Goal: Information Seeking & Learning: Learn about a topic

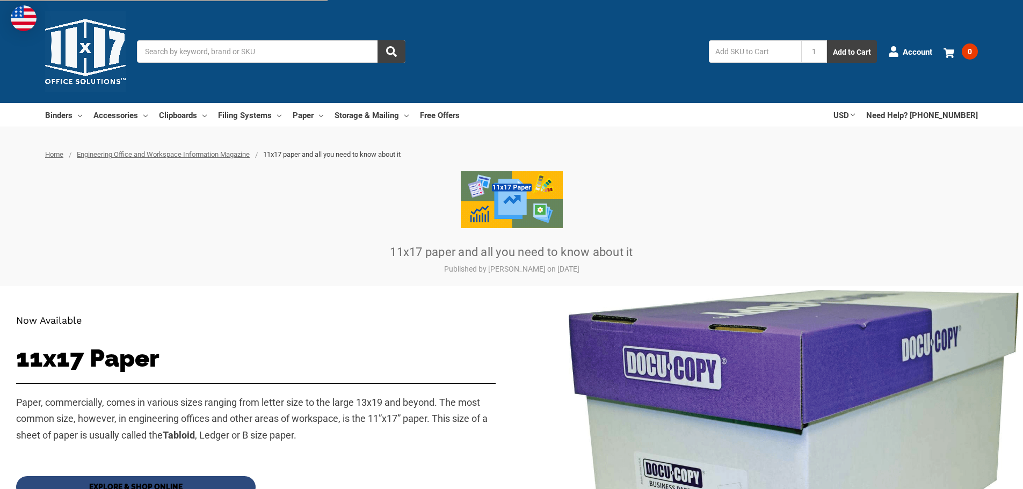
scroll to position [322, 0]
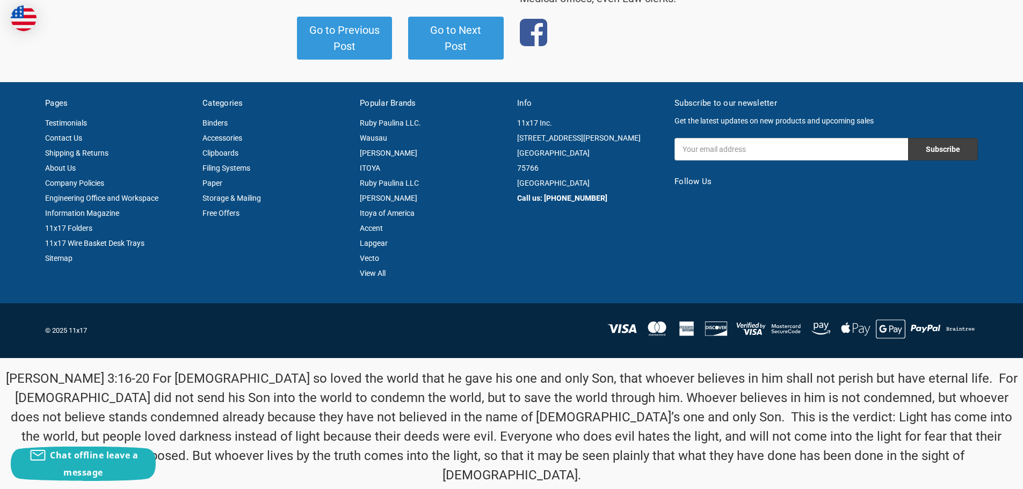
drag, startPoint x: 11, startPoint y: 117, endPoint x: 748, endPoint y: 351, distance: 772.9
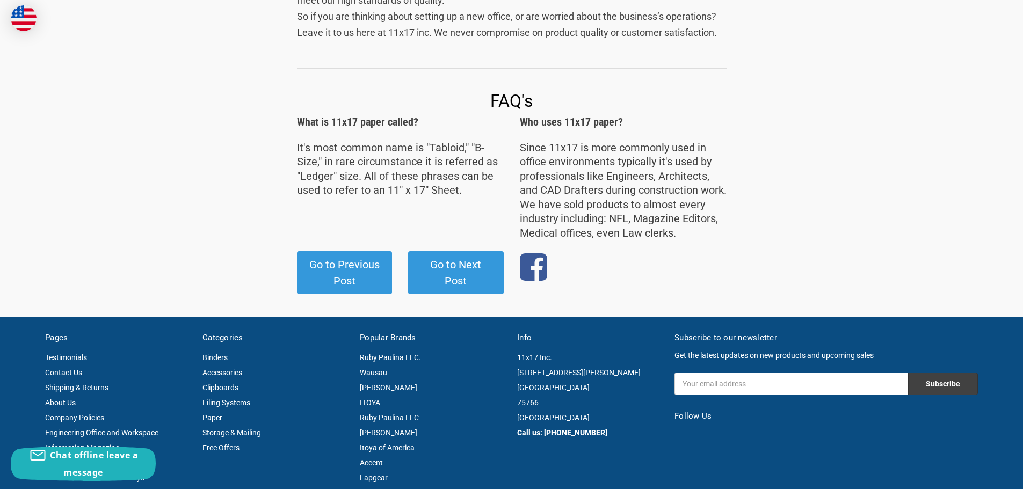
scroll to position [1507, 0]
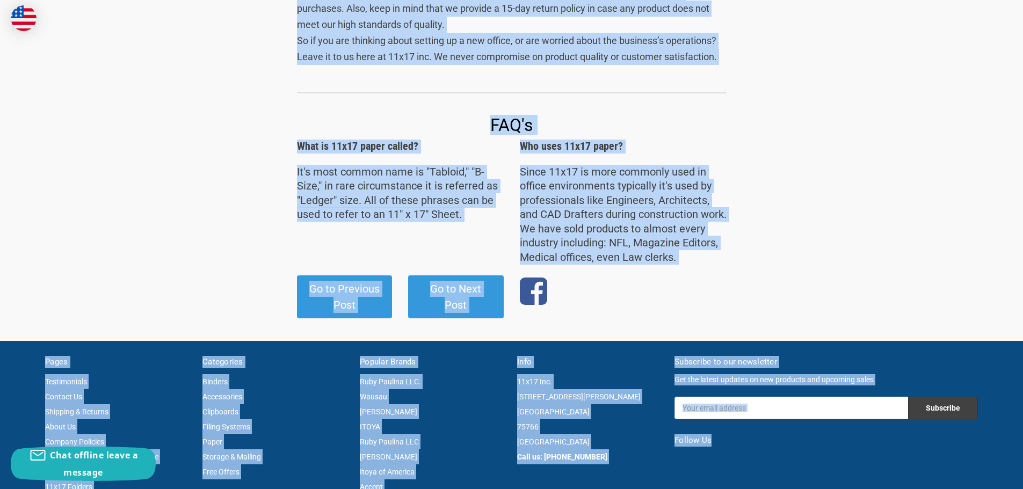
scroll to position [1936, 0]
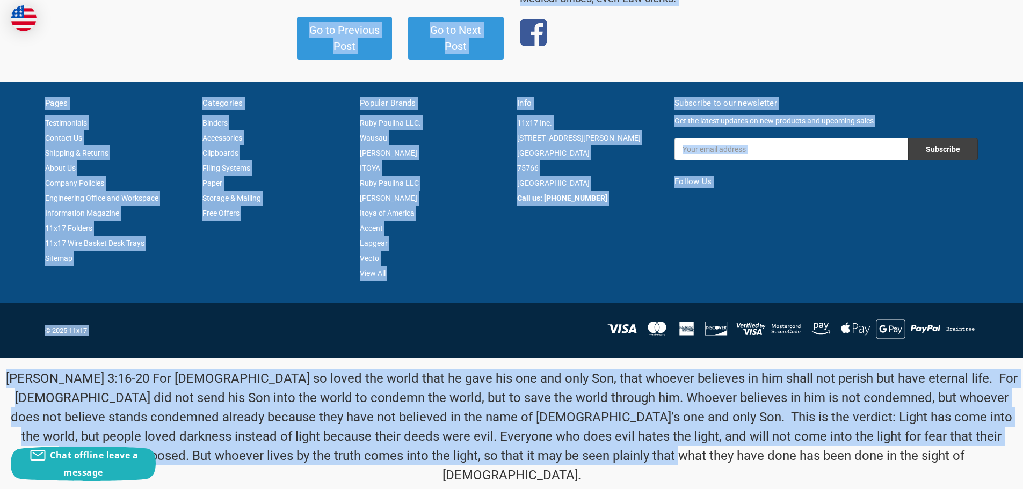
drag, startPoint x: 22, startPoint y: 142, endPoint x: 488, endPoint y: 322, distance: 499.8
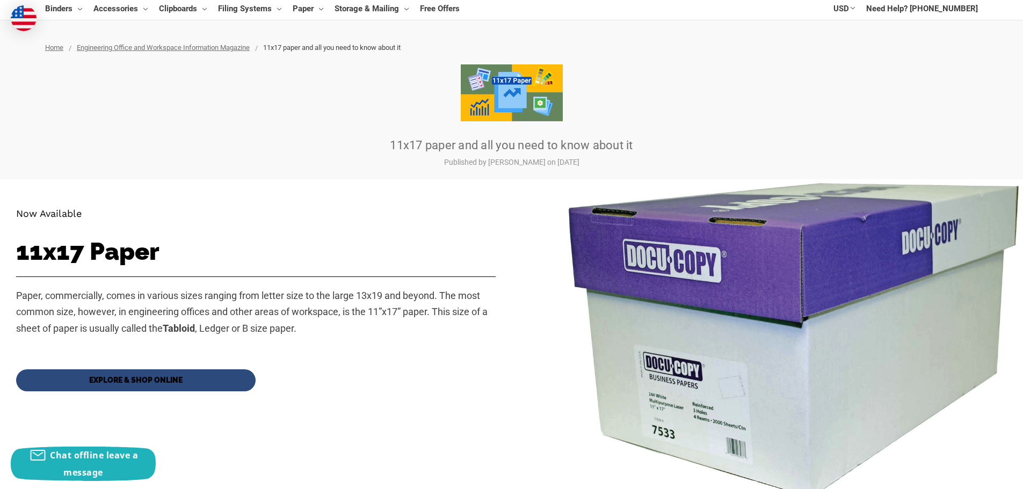
scroll to position [0, 0]
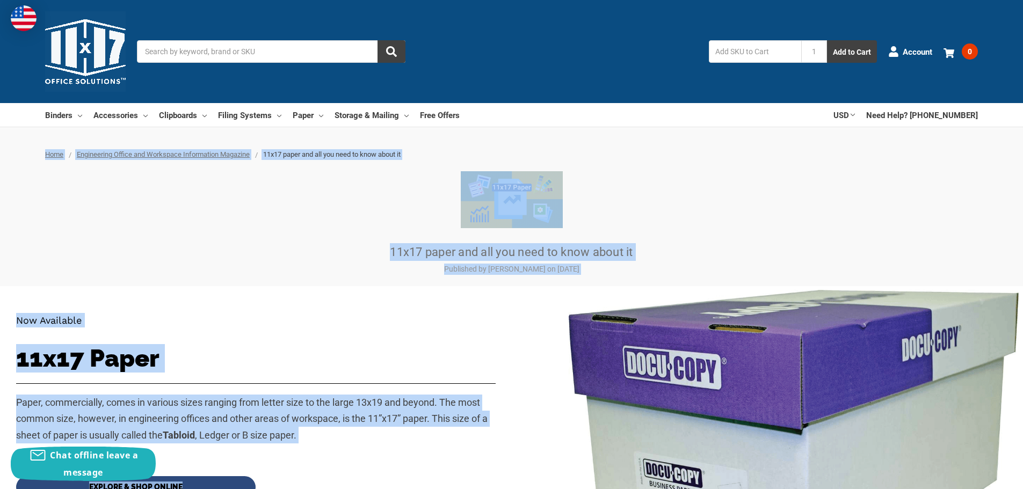
drag, startPoint x: 13, startPoint y: 148, endPoint x: 590, endPoint y: 328, distance: 604.5
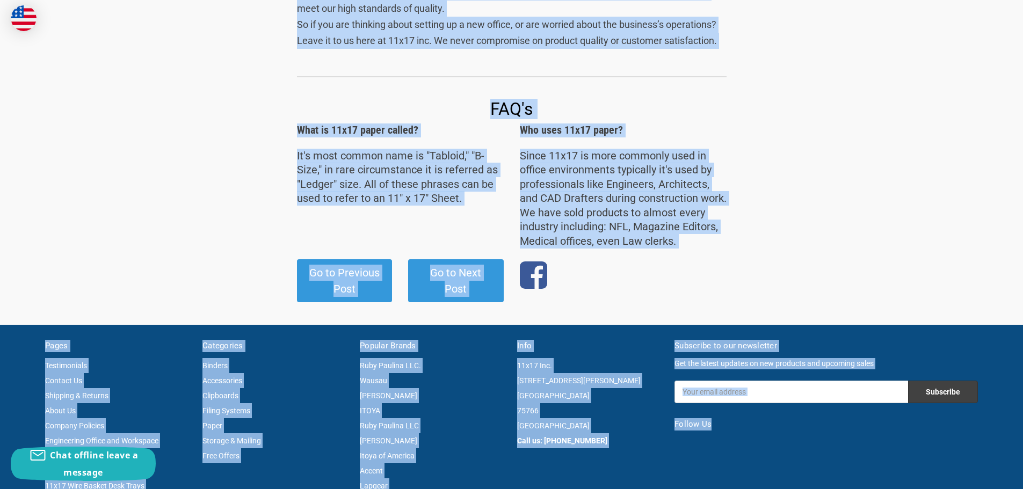
scroll to position [1936, 0]
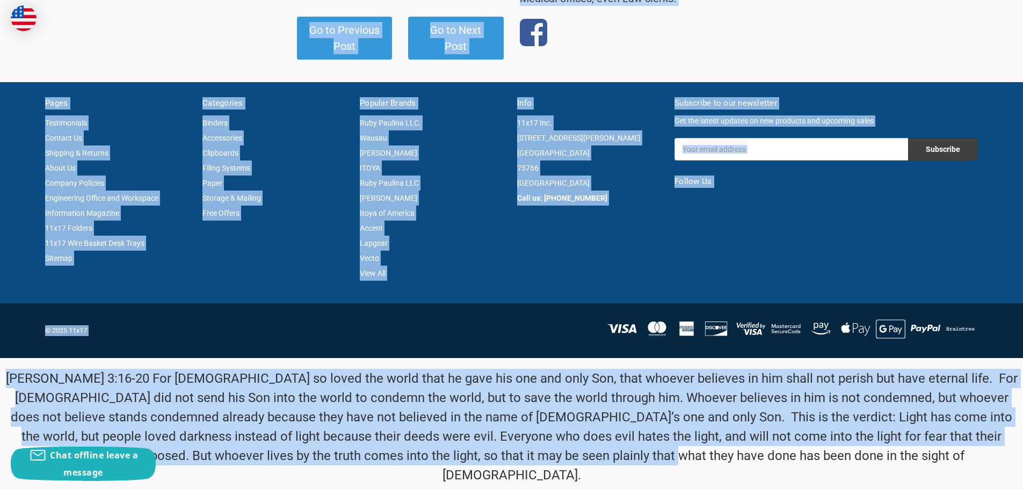
drag, startPoint x: 12, startPoint y: 143, endPoint x: 1020, endPoint y: 481, distance: 1063.0
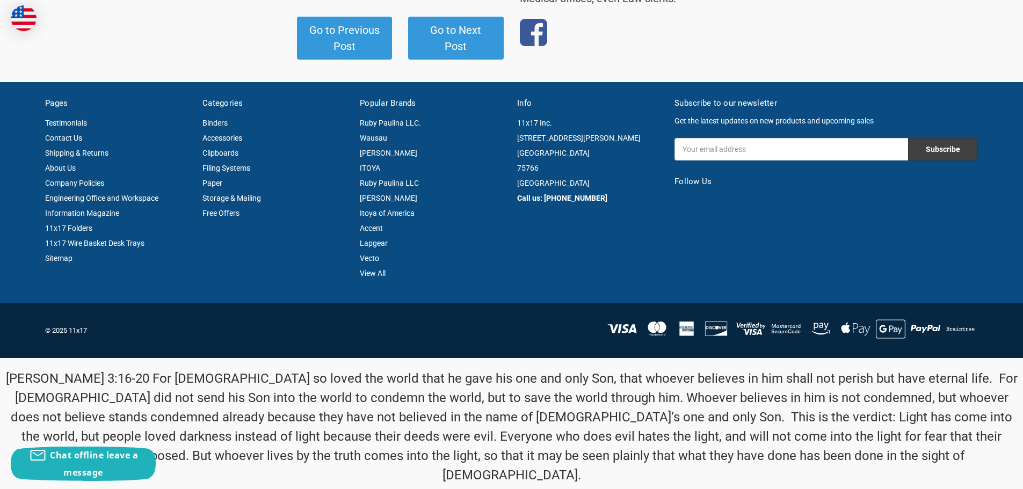
click at [812, 472] on div "[PERSON_NAME] 3:16-20 For [DEMOGRAPHIC_DATA] so loved the world that he gave hi…" at bounding box center [512, 427] width 1012 height 138
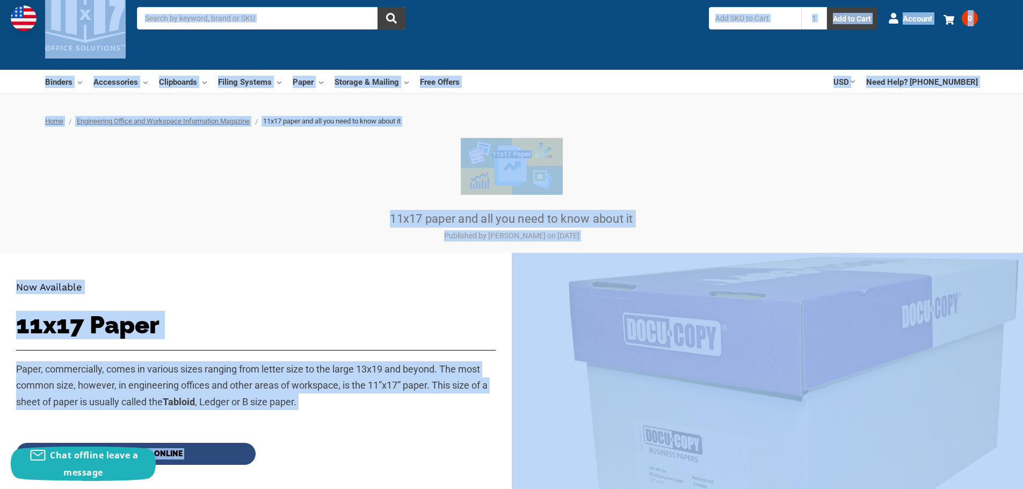
scroll to position [0, 0]
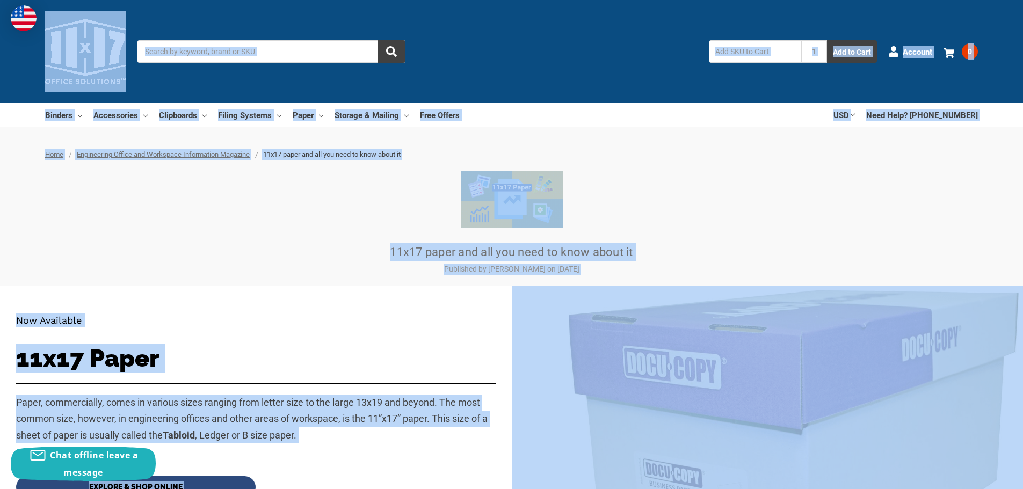
drag, startPoint x: 791, startPoint y: 469, endPoint x: 0, endPoint y: -65, distance: 954.5
click at [143, 214] on div at bounding box center [511, 199] width 933 height 57
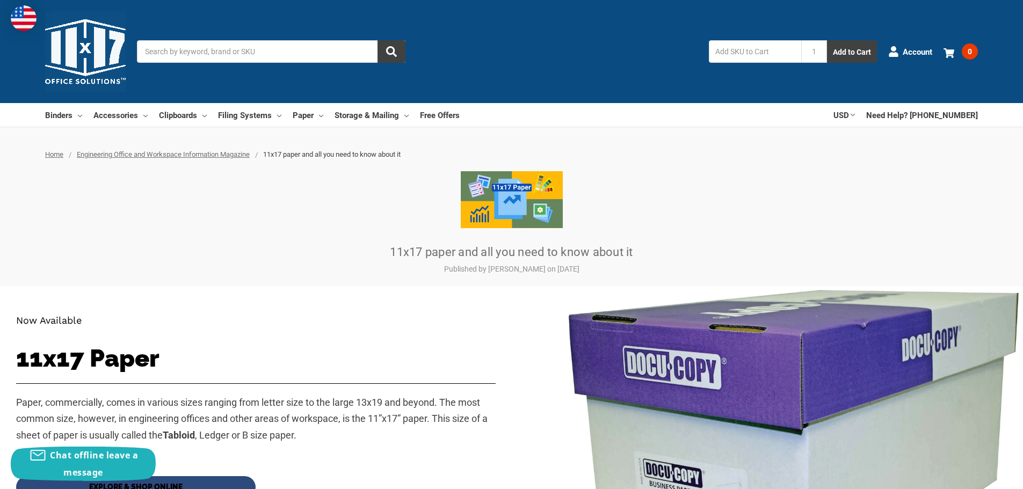
drag, startPoint x: 11, startPoint y: 125, endPoint x: 804, endPoint y: 222, distance: 799.3
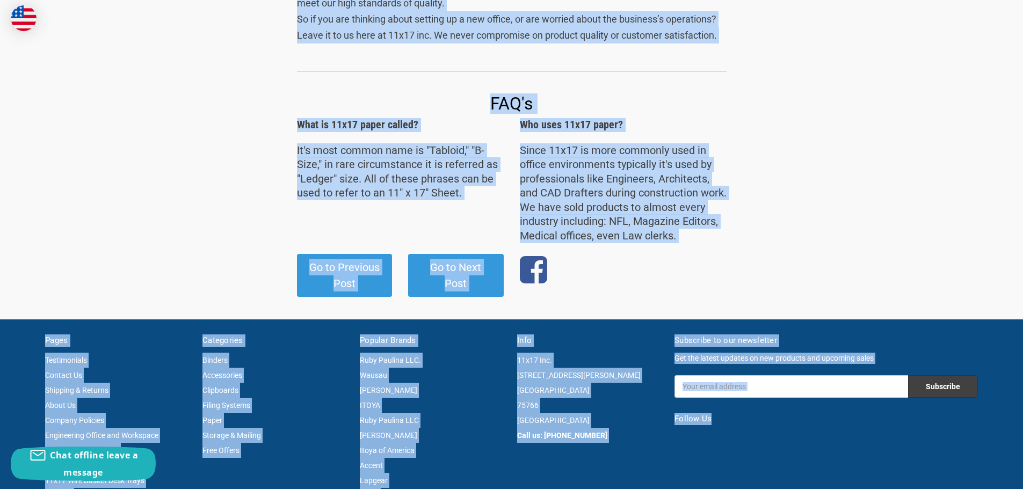
scroll to position [1936, 0]
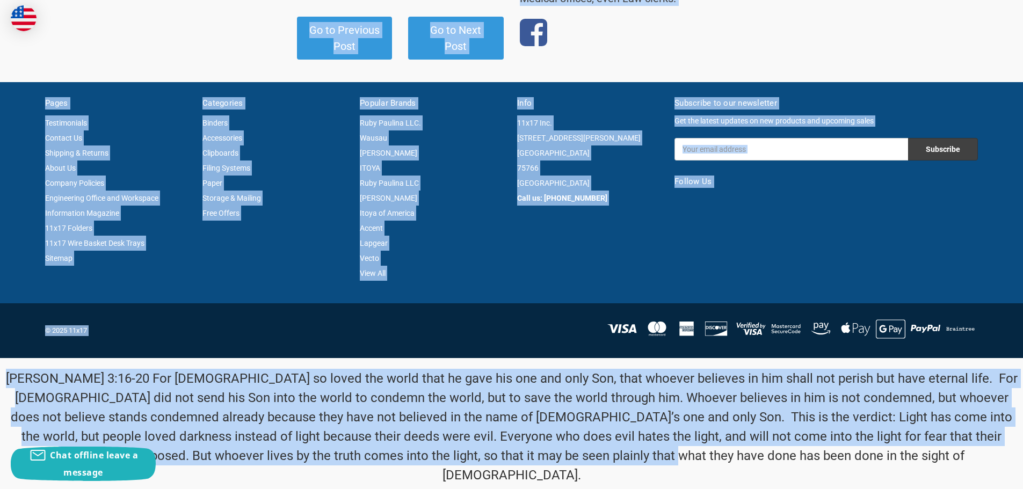
drag, startPoint x: 29, startPoint y: 153, endPoint x: 842, endPoint y: 471, distance: 873.2
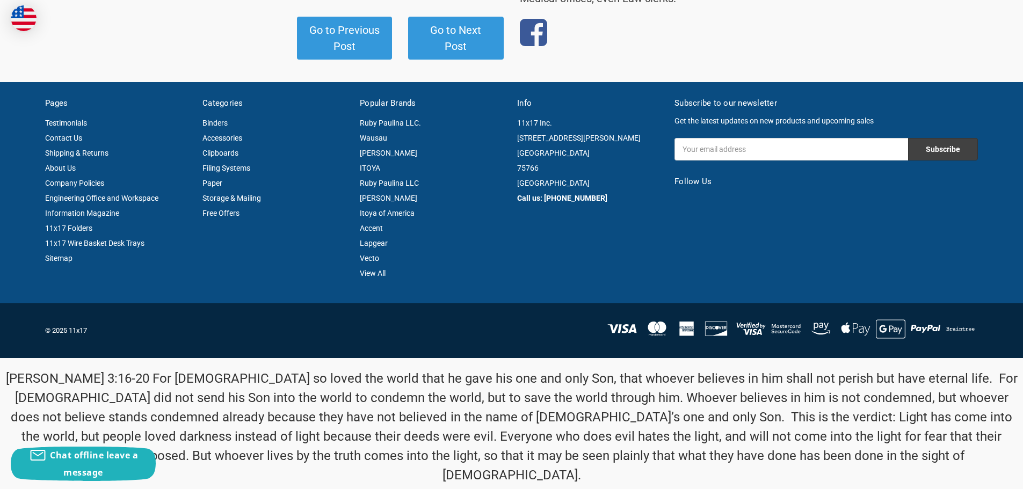
click at [816, 468] on div "[PERSON_NAME] 3:16-20 For [DEMOGRAPHIC_DATA] so loved the world that he gave hi…" at bounding box center [512, 427] width 1012 height 138
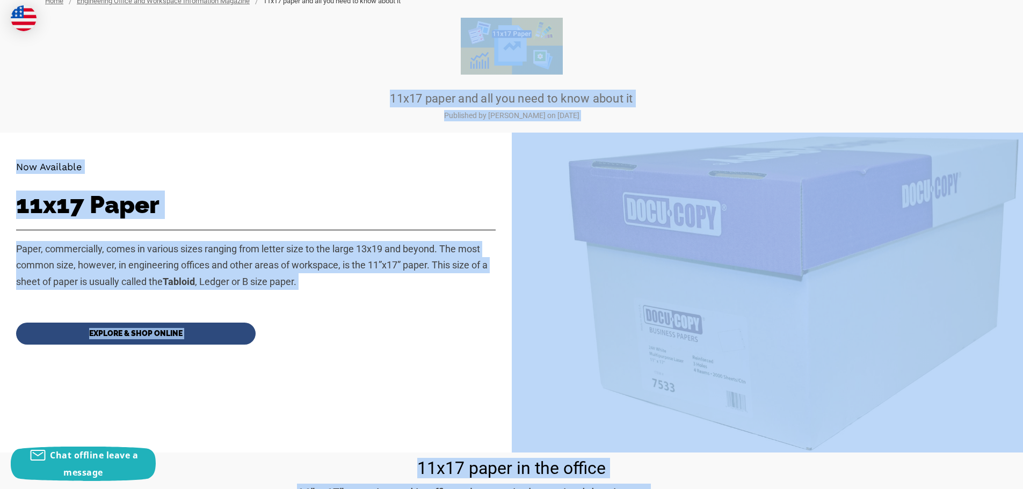
scroll to position [0, 0]
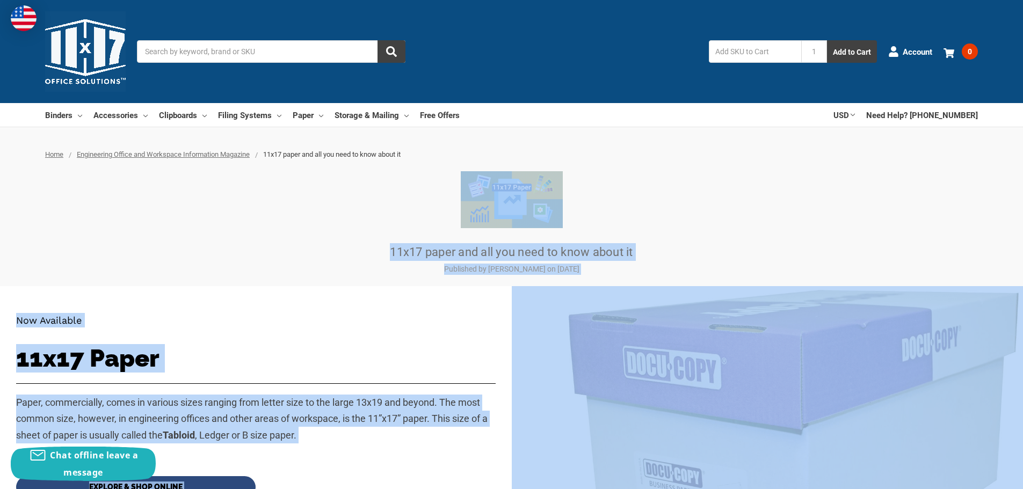
drag, startPoint x: 816, startPoint y: 468, endPoint x: 27, endPoint y: 118, distance: 863.6
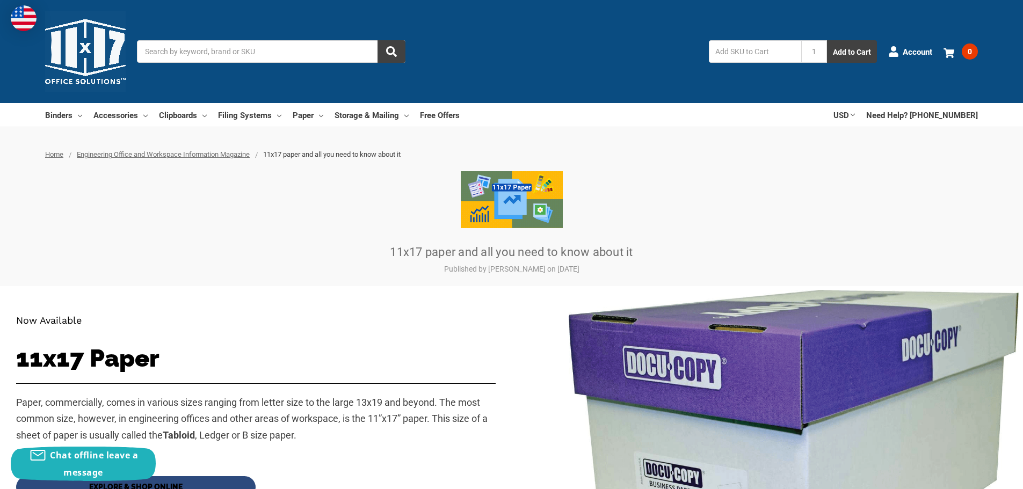
click at [27, 118] on div "Binders All Binders 11x17 (Tabloid) All 11x17 (Tabloid) Ring Binders Fold-Over …" at bounding box center [511, 115] width 1023 height 24
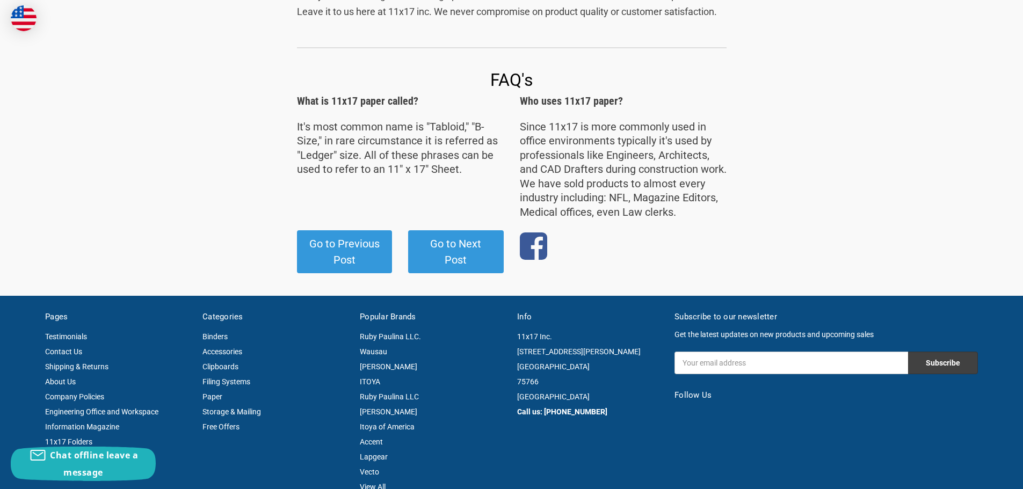
scroll to position [1936, 0]
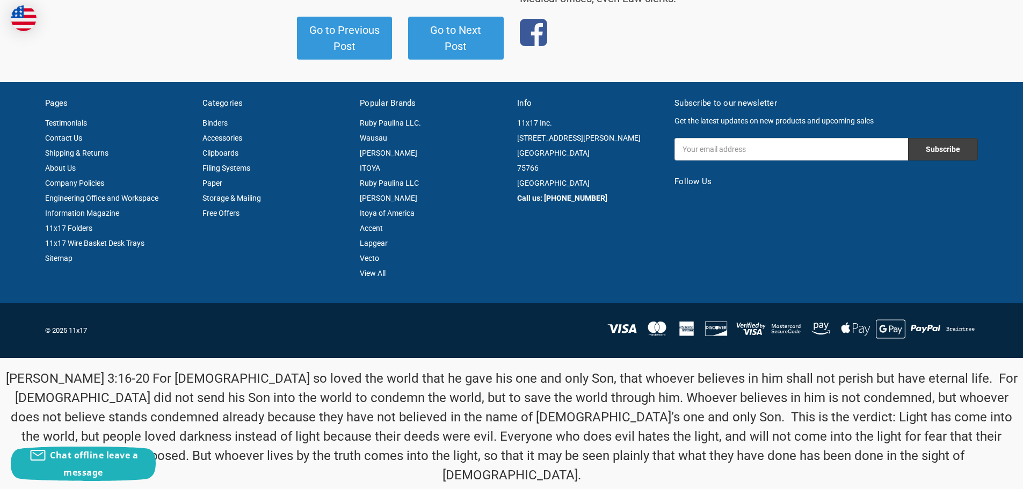
drag, startPoint x: 26, startPoint y: 111, endPoint x: 1031, endPoint y: 515, distance: 1083.1
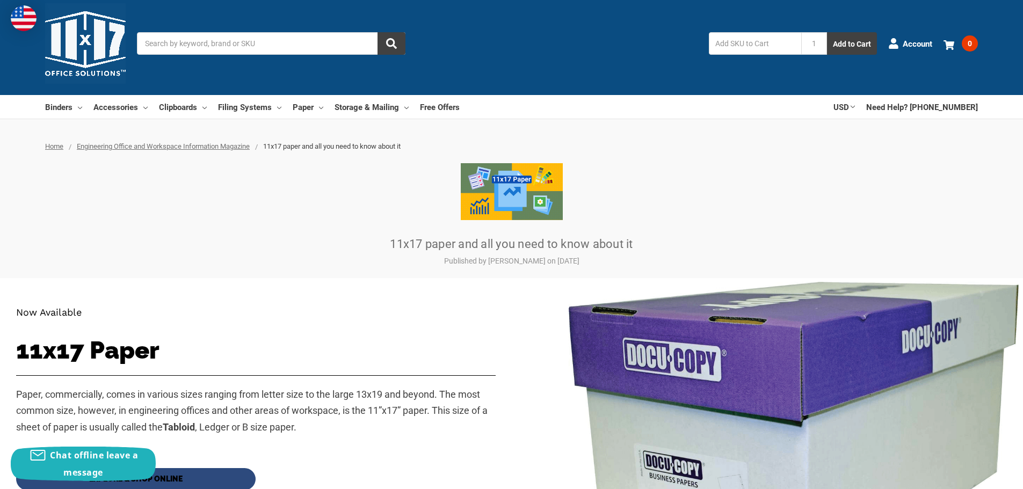
scroll to position [0, 0]
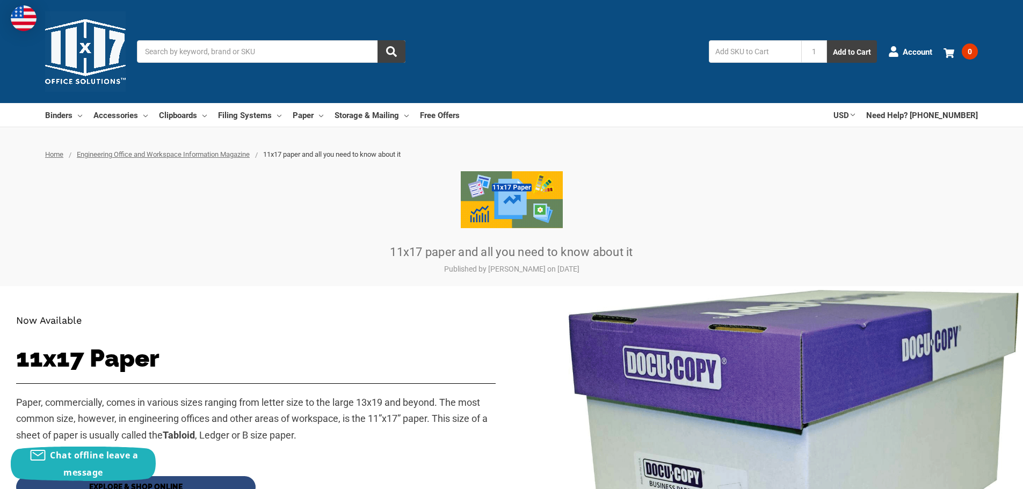
click at [19, 116] on div "Binders All Binders 11x17 (Tabloid) All 11x17 (Tabloid) Ring Binders Fold-Over …" at bounding box center [511, 115] width 1023 height 24
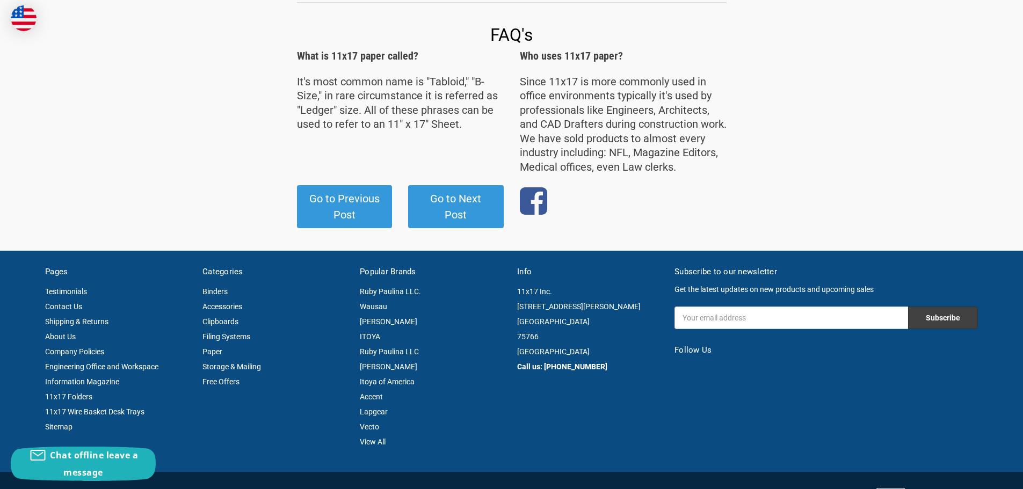
scroll to position [1936, 0]
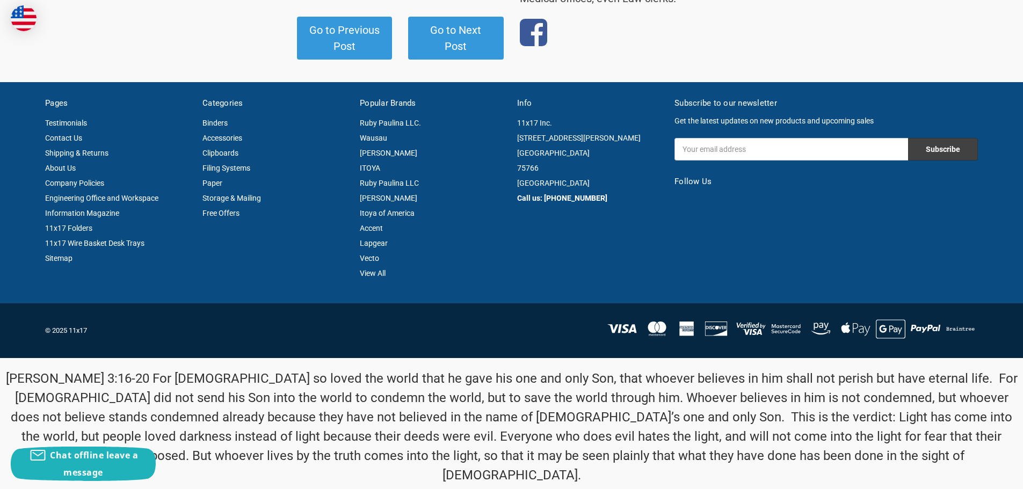
drag, startPoint x: 18, startPoint y: 105, endPoint x: 847, endPoint y: 515, distance: 924.9
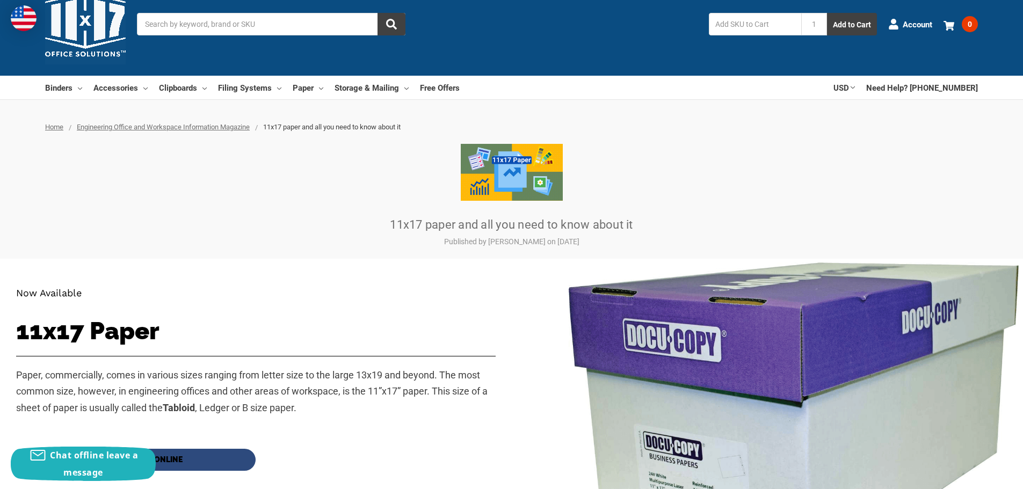
scroll to position [0, 0]
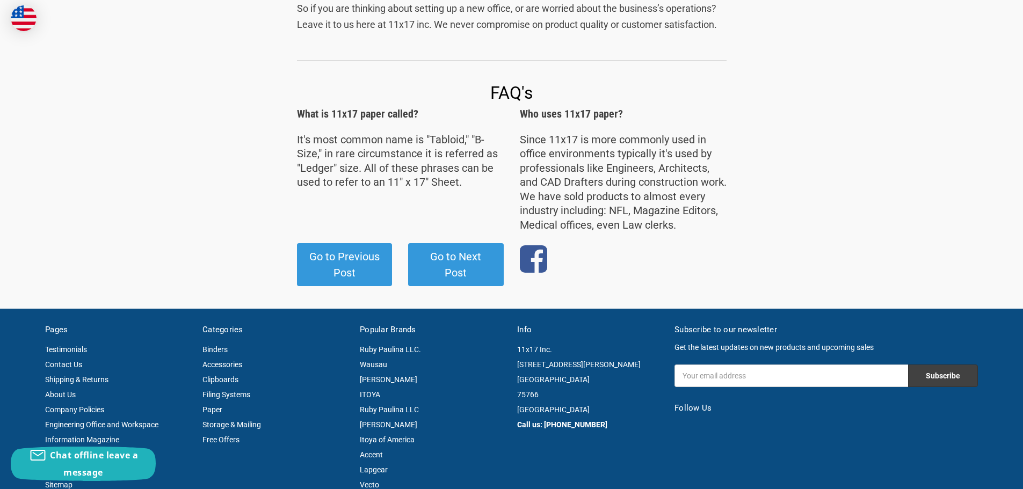
scroll to position [1936, 0]
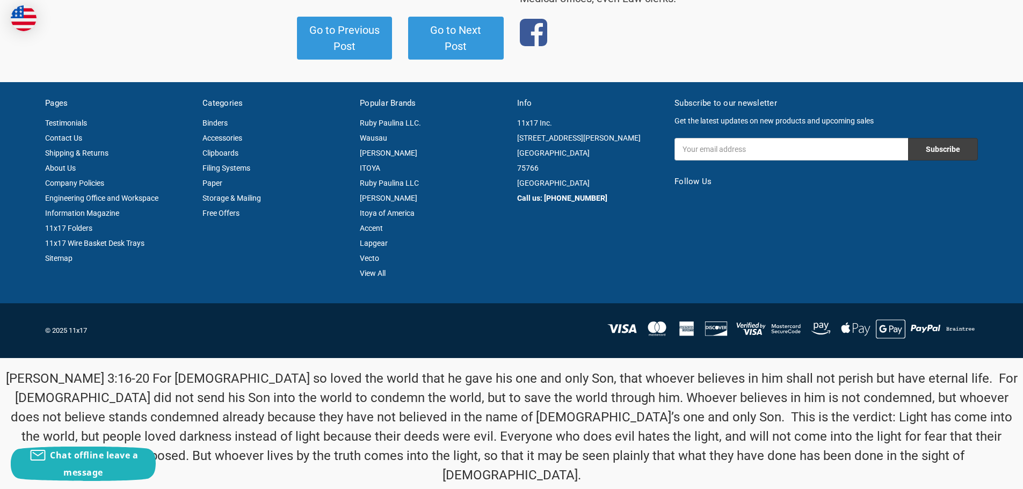
drag, startPoint x: 25, startPoint y: 108, endPoint x: 1030, endPoint y: 512, distance: 1083.8
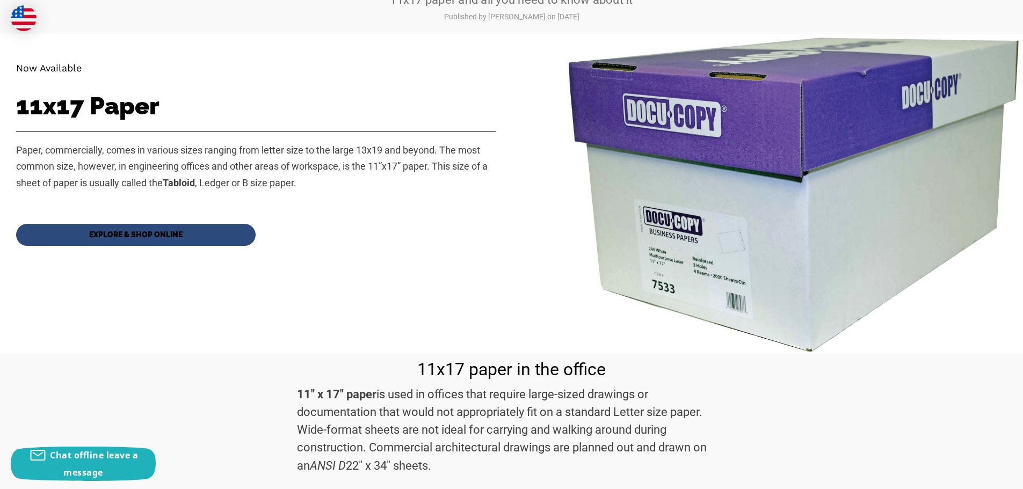
scroll to position [0, 0]
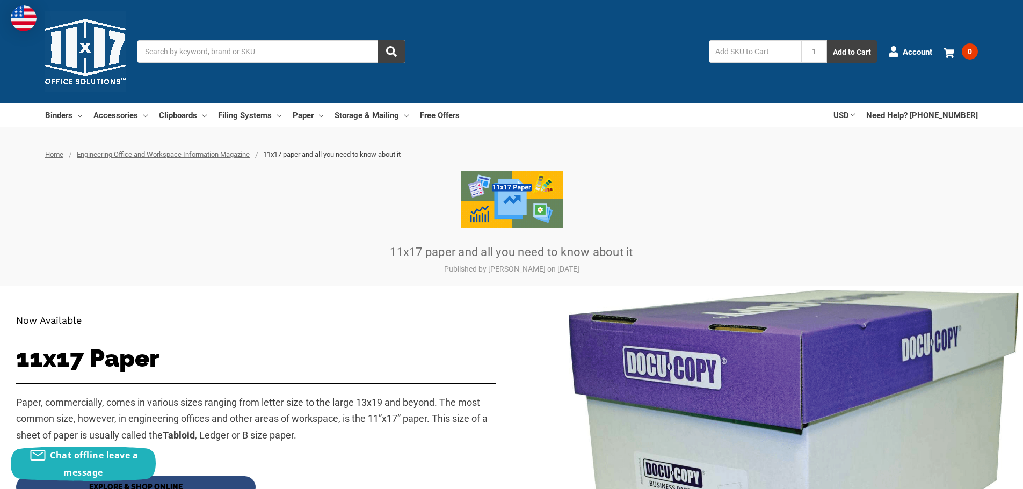
click at [838, 179] on div at bounding box center [511, 199] width 933 height 57
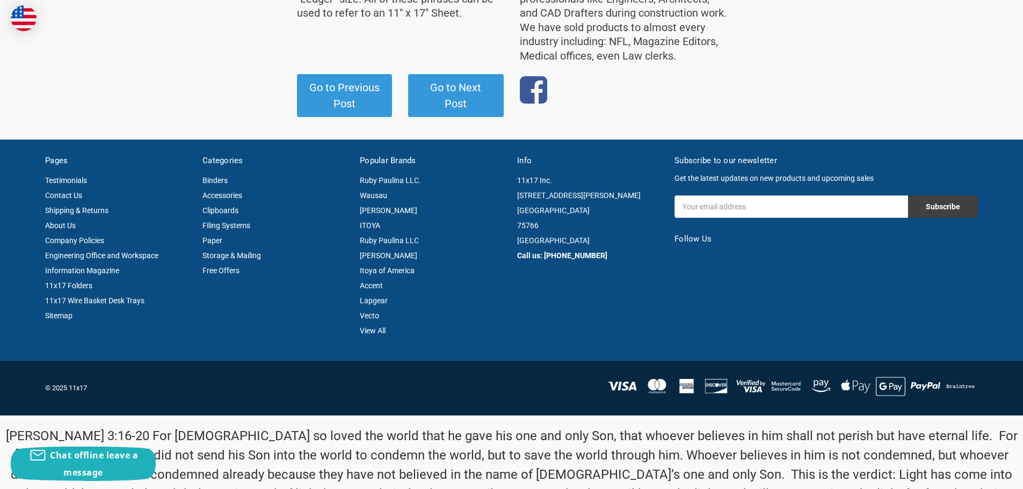
scroll to position [1936, 0]
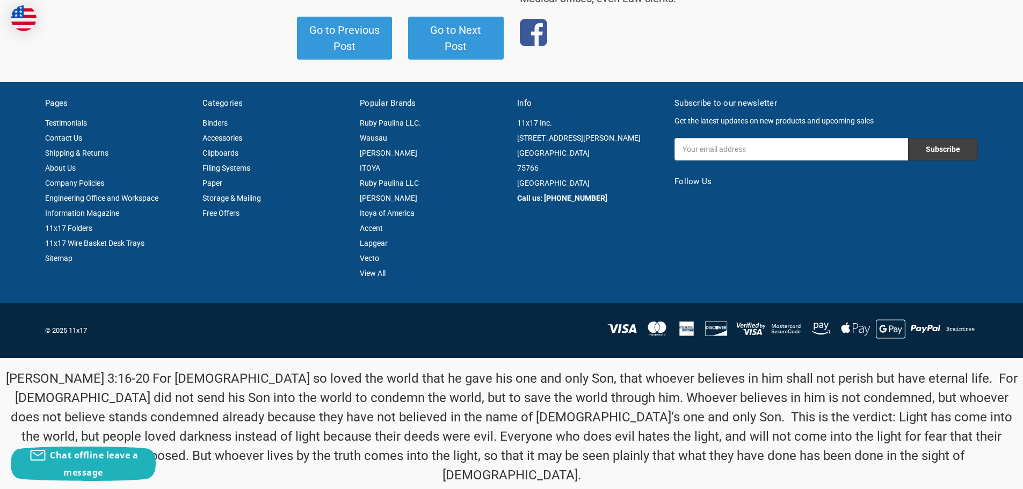
drag, startPoint x: 12, startPoint y: 110, endPoint x: 749, endPoint y: 496, distance: 832.3
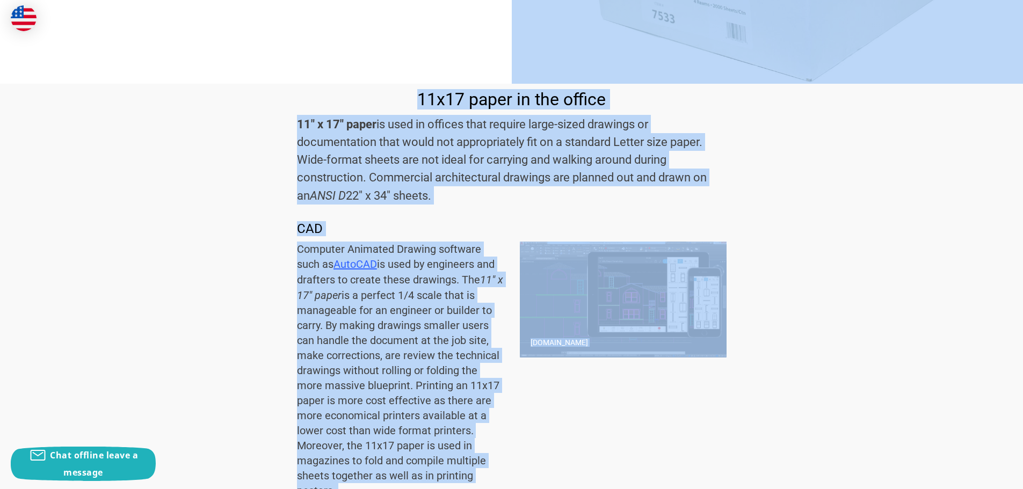
scroll to position [0, 0]
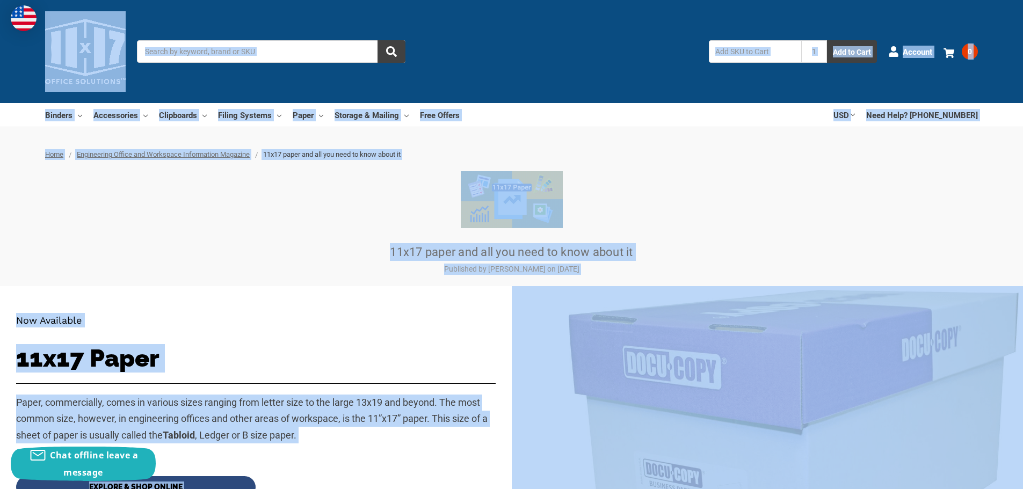
drag, startPoint x: 768, startPoint y: 457, endPoint x: 37, endPoint y: -65, distance: 898.4
click at [241, 196] on div at bounding box center [511, 199] width 933 height 57
